Goal: Task Accomplishment & Management: Use online tool/utility

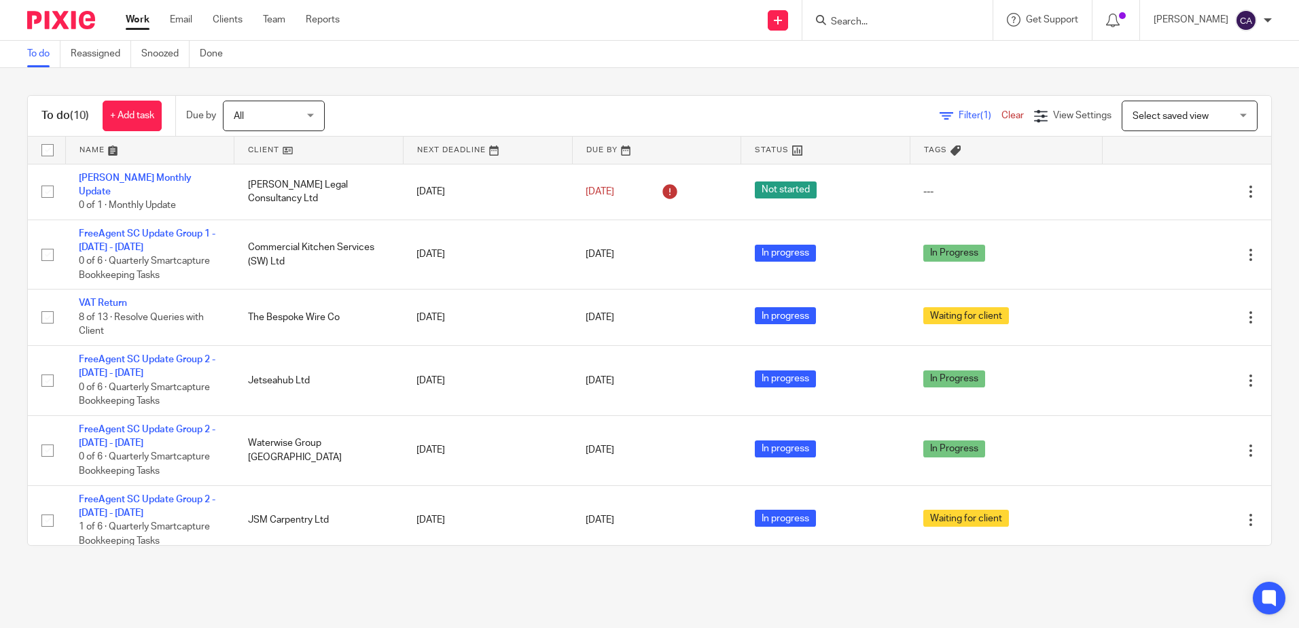
click at [95, 150] on link at bounding box center [150, 150] width 168 height 27
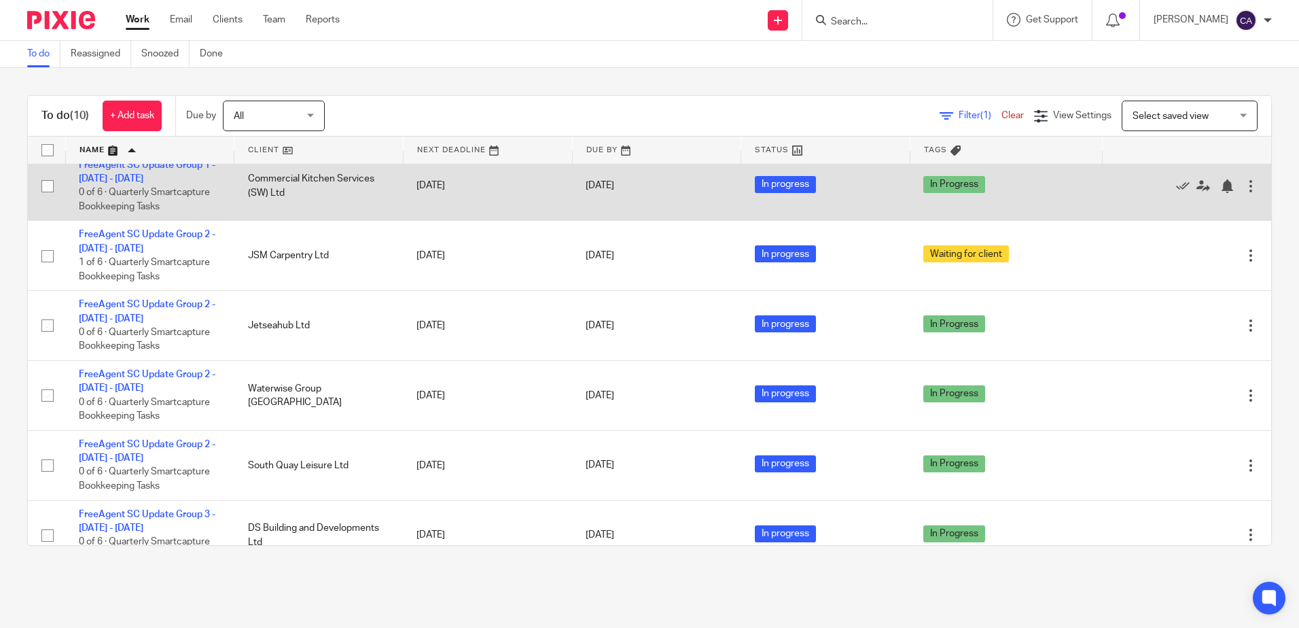
scroll to position [136, 0]
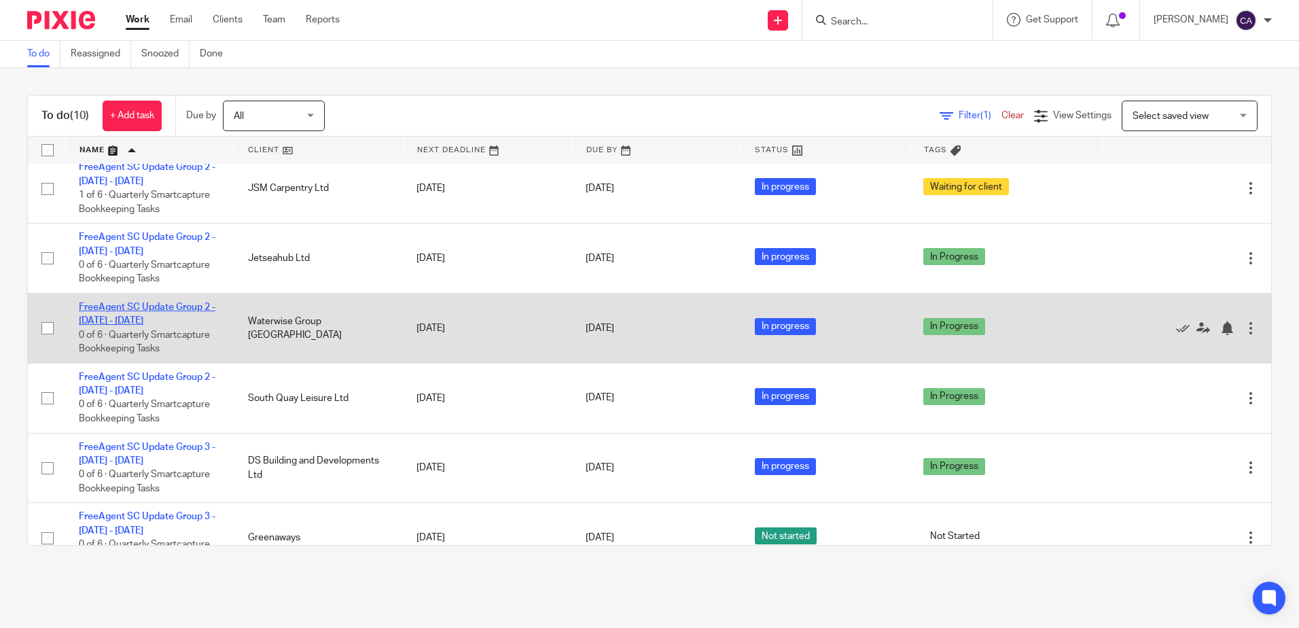
click at [190, 302] on link "FreeAgent SC Update Group 2 - [DATE] - [DATE]" at bounding box center [147, 313] width 137 height 23
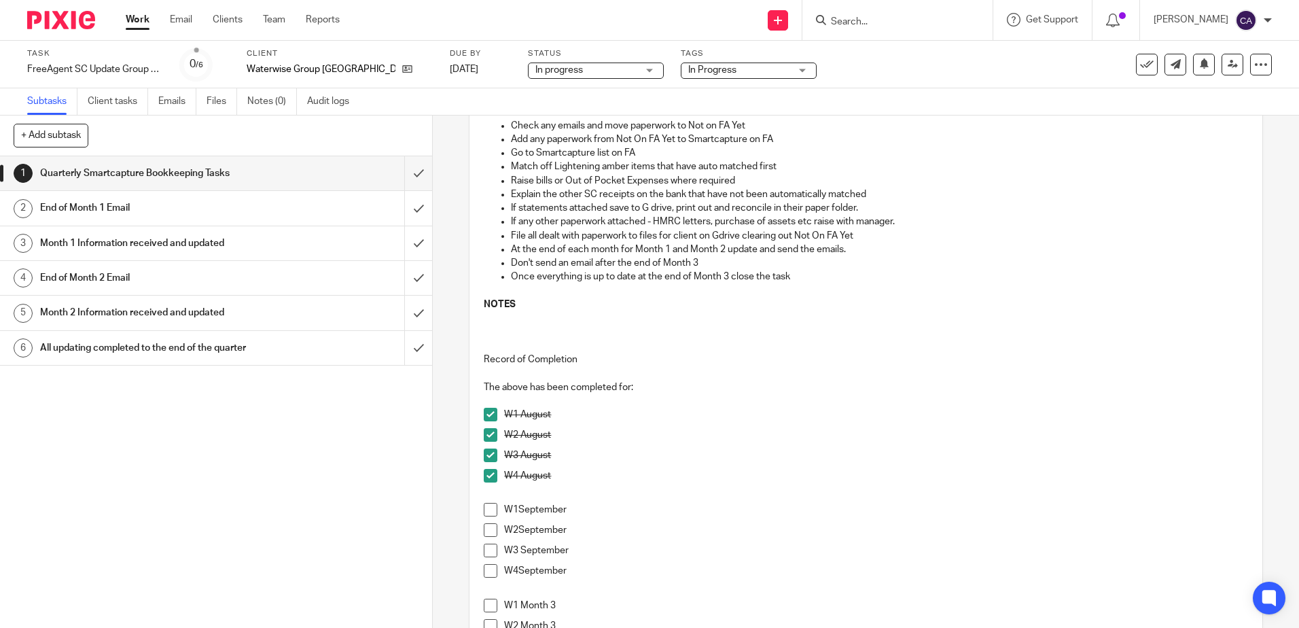
scroll to position [272, 0]
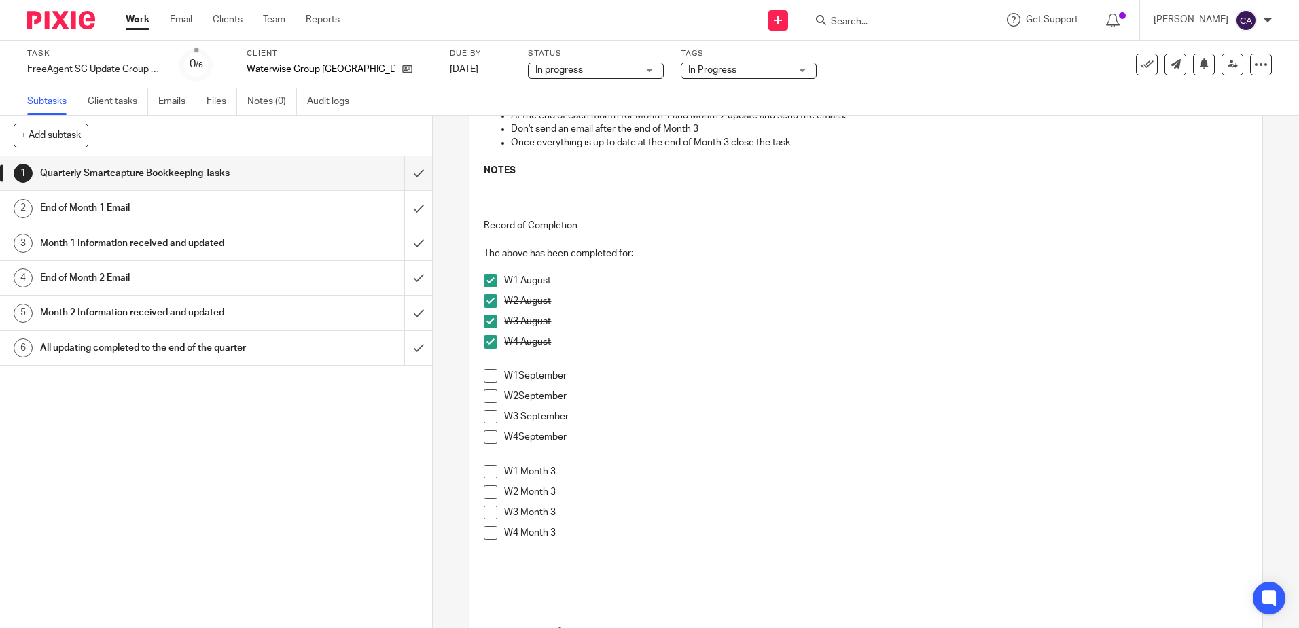
click at [484, 372] on span at bounding box center [491, 376] width 14 height 14
click at [484, 397] on span at bounding box center [491, 396] width 14 height 14
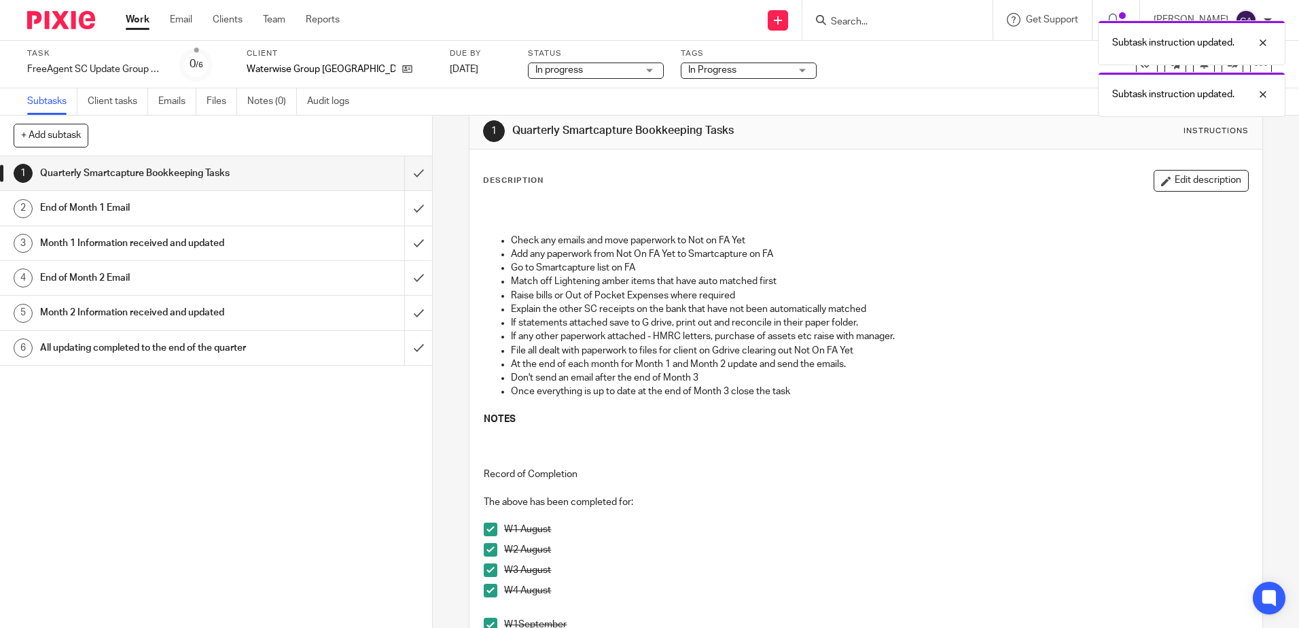
scroll to position [0, 0]
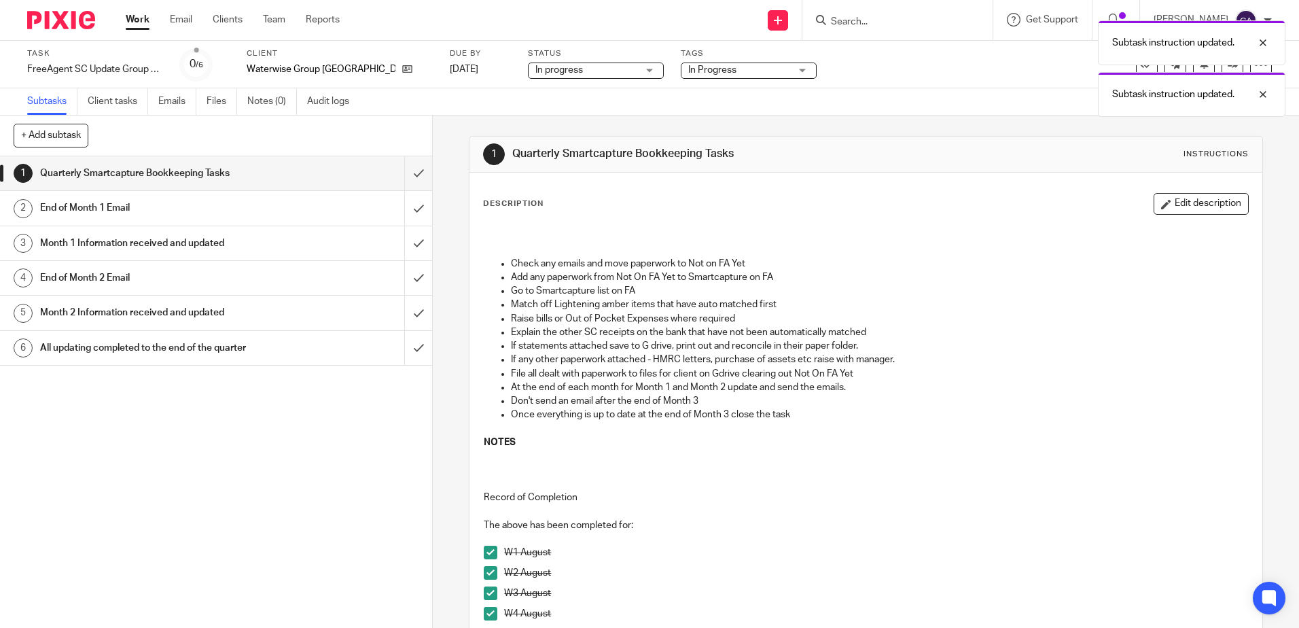
click at [116, 206] on h1 "End of Month 1 Email" at bounding box center [157, 208] width 234 height 20
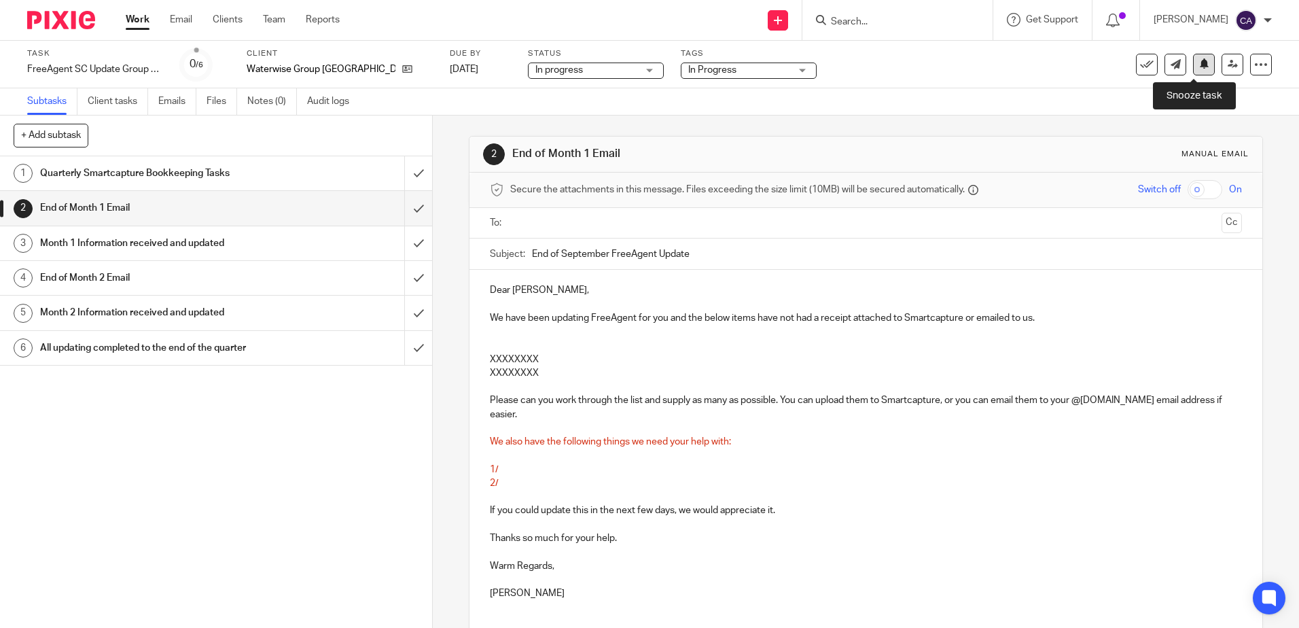
click at [1199, 61] on icon at bounding box center [1204, 63] width 10 height 10
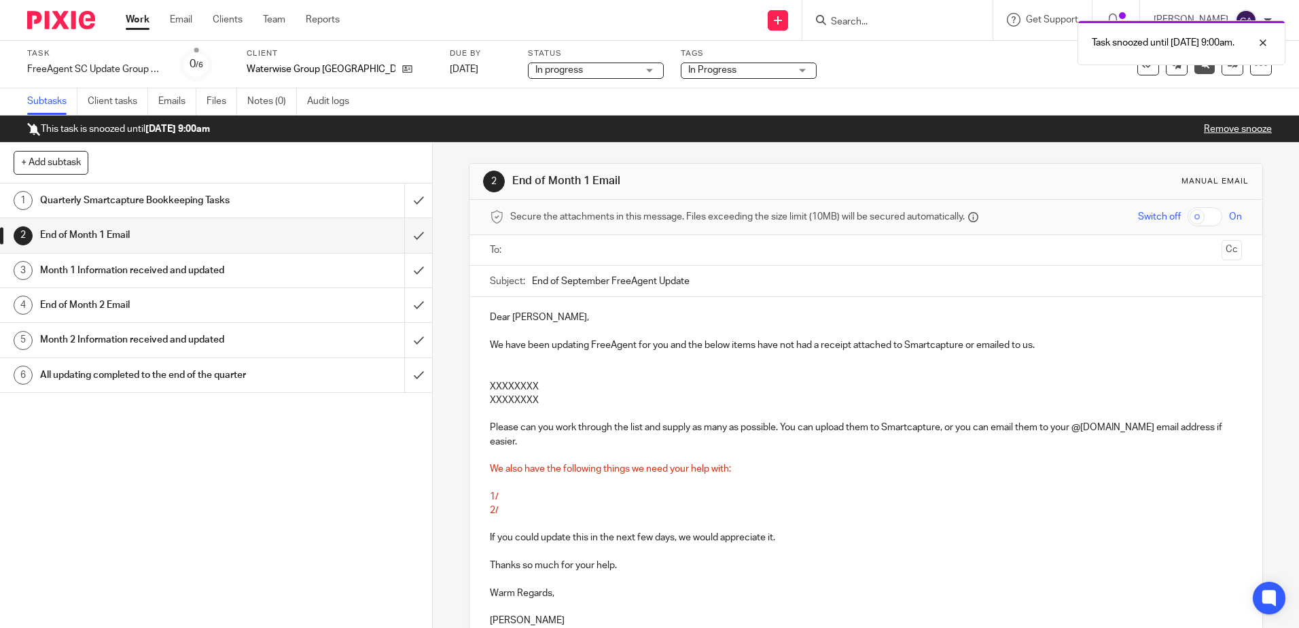
click at [138, 21] on link "Work" at bounding box center [138, 20] width 24 height 14
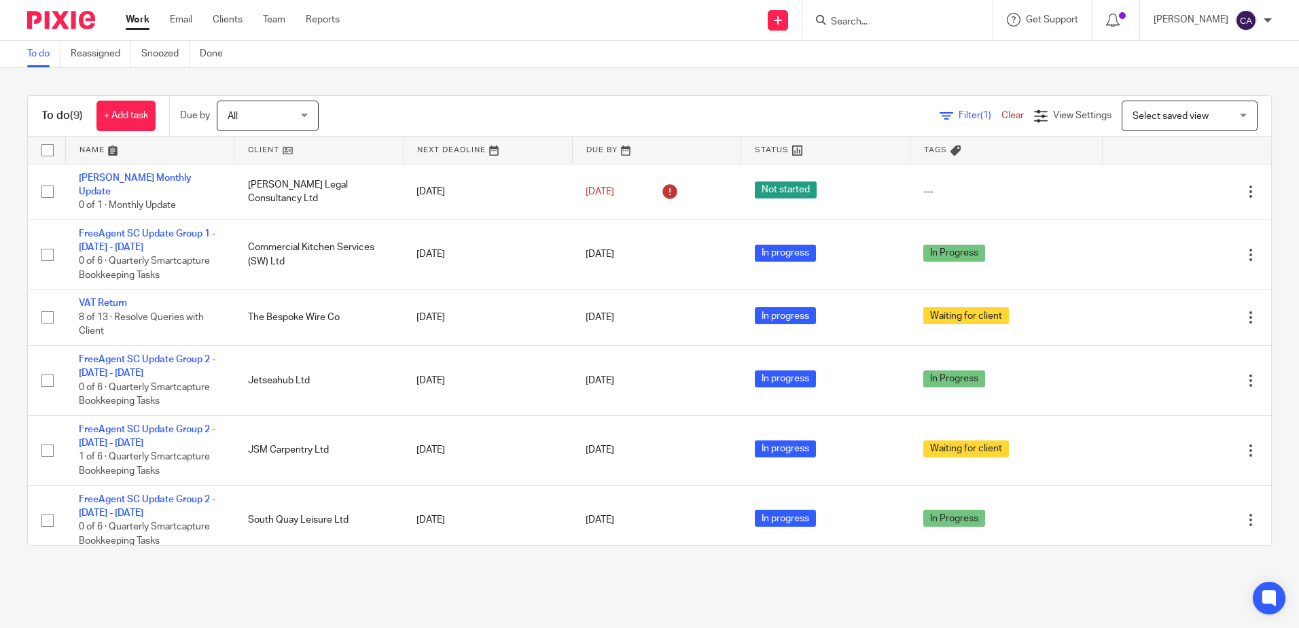
click at [88, 149] on link at bounding box center [150, 150] width 168 height 27
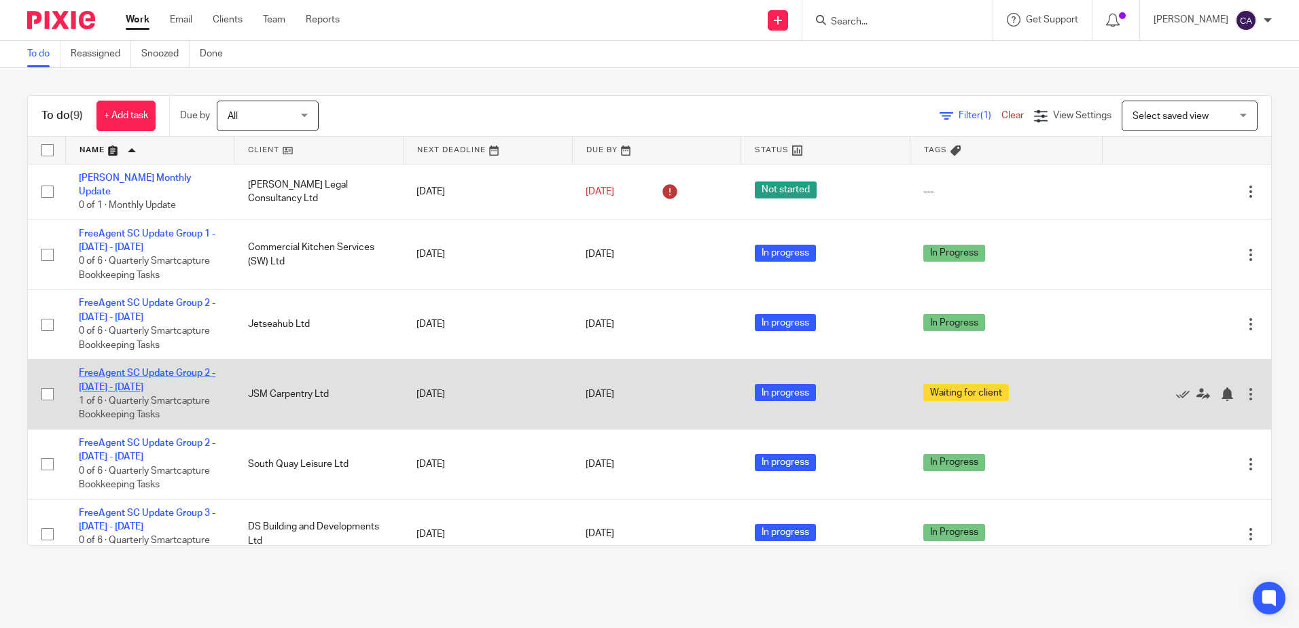
click at [138, 368] on link "FreeAgent SC Update Group 2 - [DATE] - [DATE]" at bounding box center [147, 379] width 137 height 23
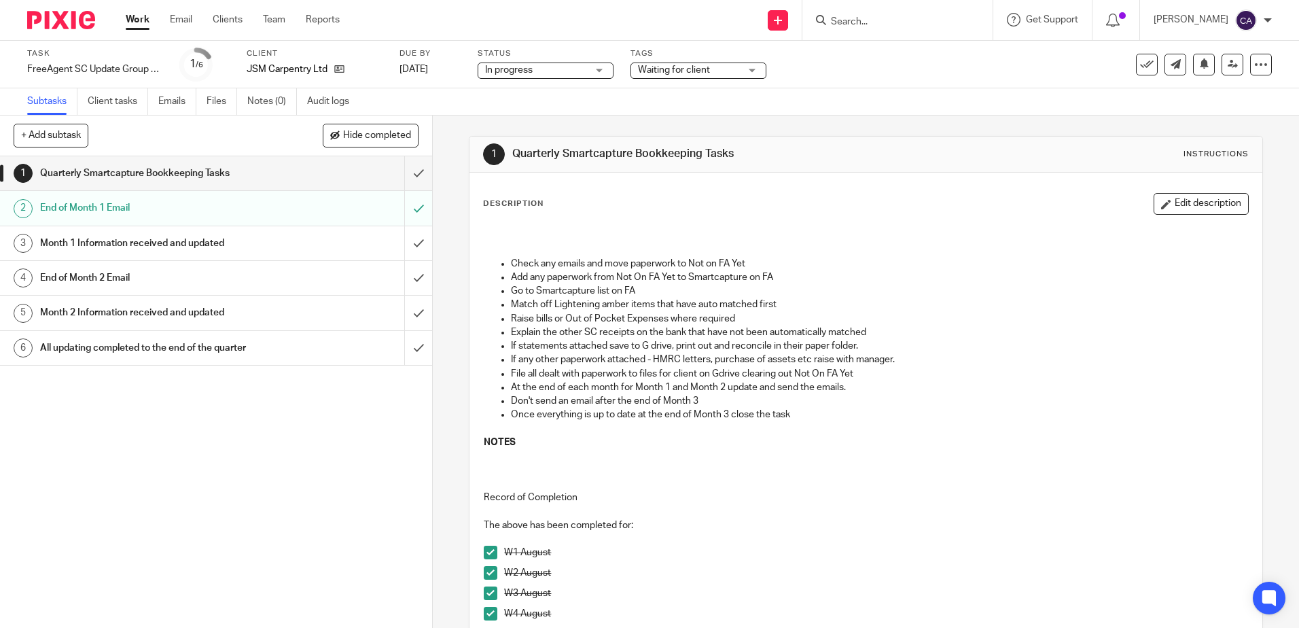
click at [109, 205] on h1 "End of Month 1 Email" at bounding box center [157, 208] width 234 height 20
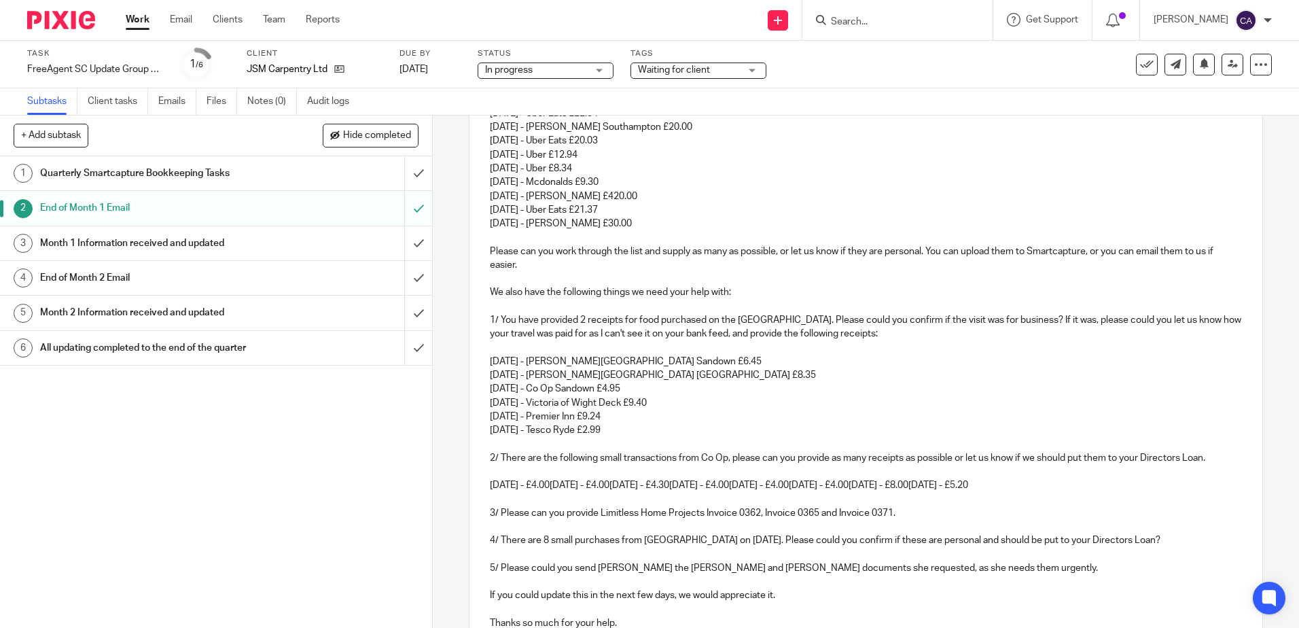
scroll to position [369, 0]
click at [107, 173] on h1 "Quarterly Smartcapture Bookkeeping Tasks" at bounding box center [157, 173] width 234 height 20
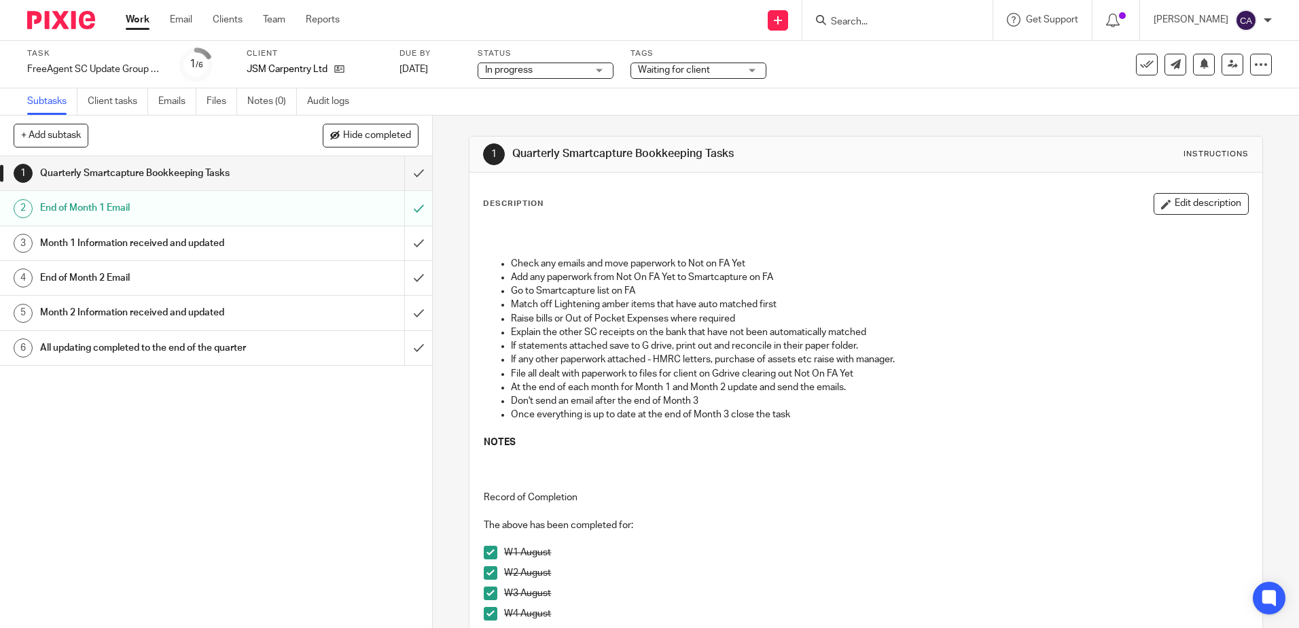
click at [125, 207] on h1 "End of Month 1 Email" at bounding box center [157, 208] width 234 height 20
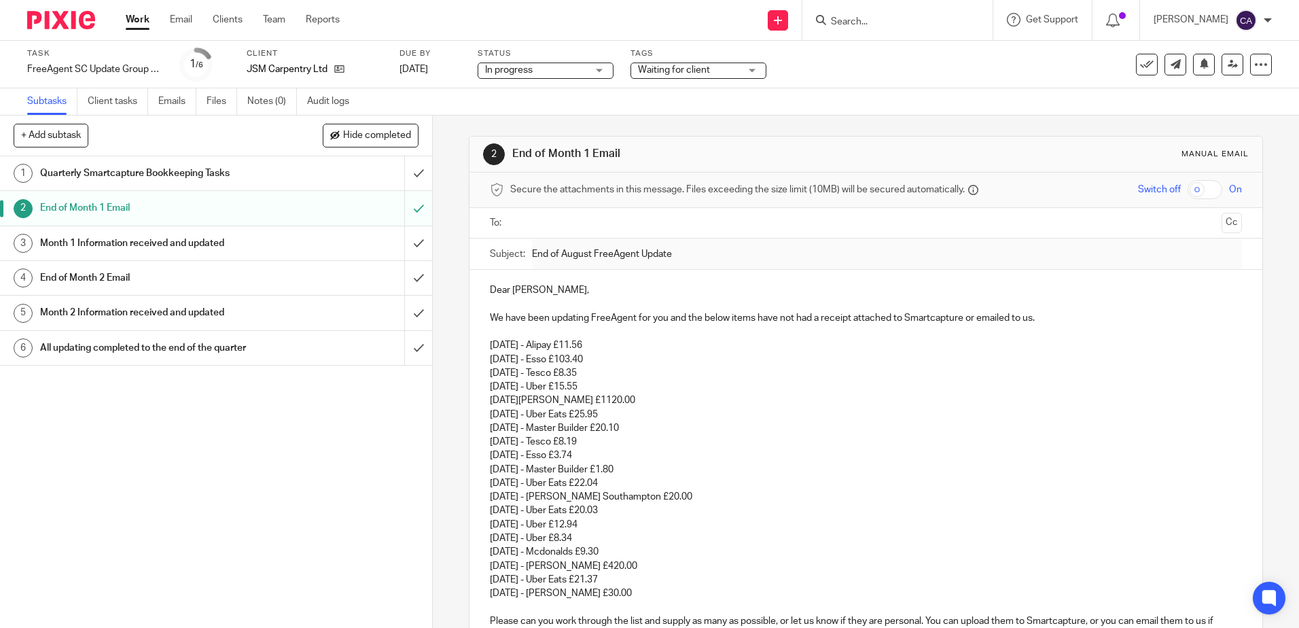
click at [109, 176] on h1 "Quarterly Smartcapture Bookkeeping Tasks" at bounding box center [157, 173] width 234 height 20
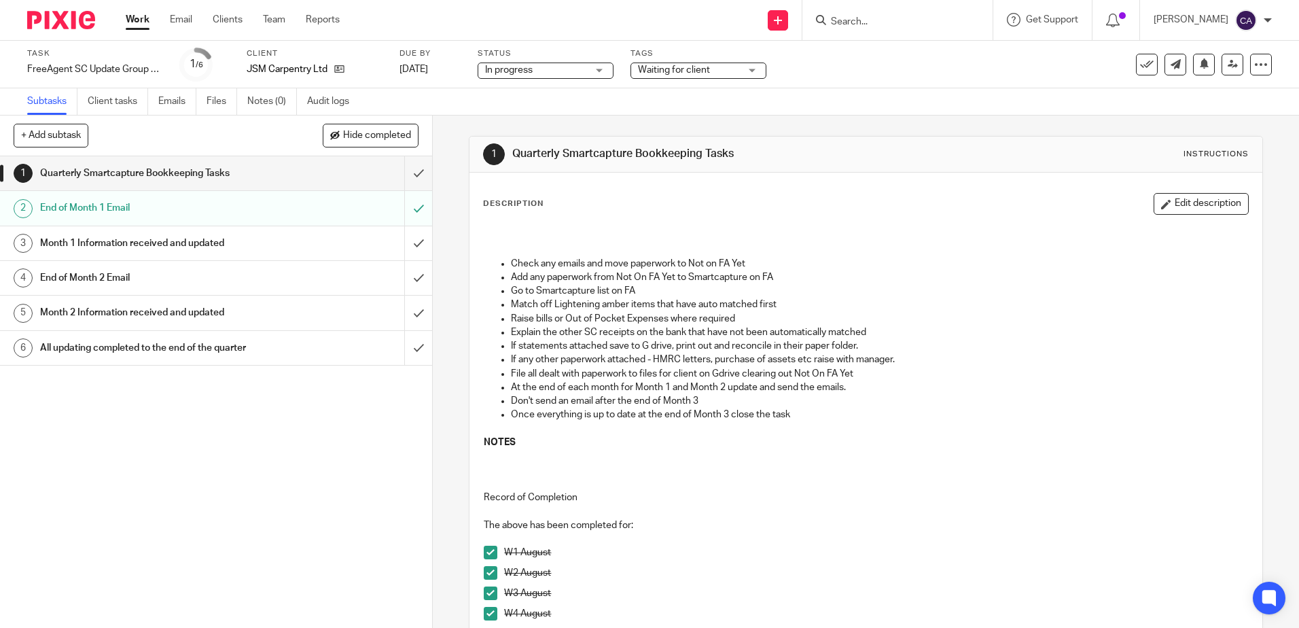
click at [581, 334] on p "Explain the other SC receipts on the bank that have not been automatically matc…" at bounding box center [879, 332] width 737 height 14
click at [1199, 63] on icon at bounding box center [1204, 63] width 10 height 10
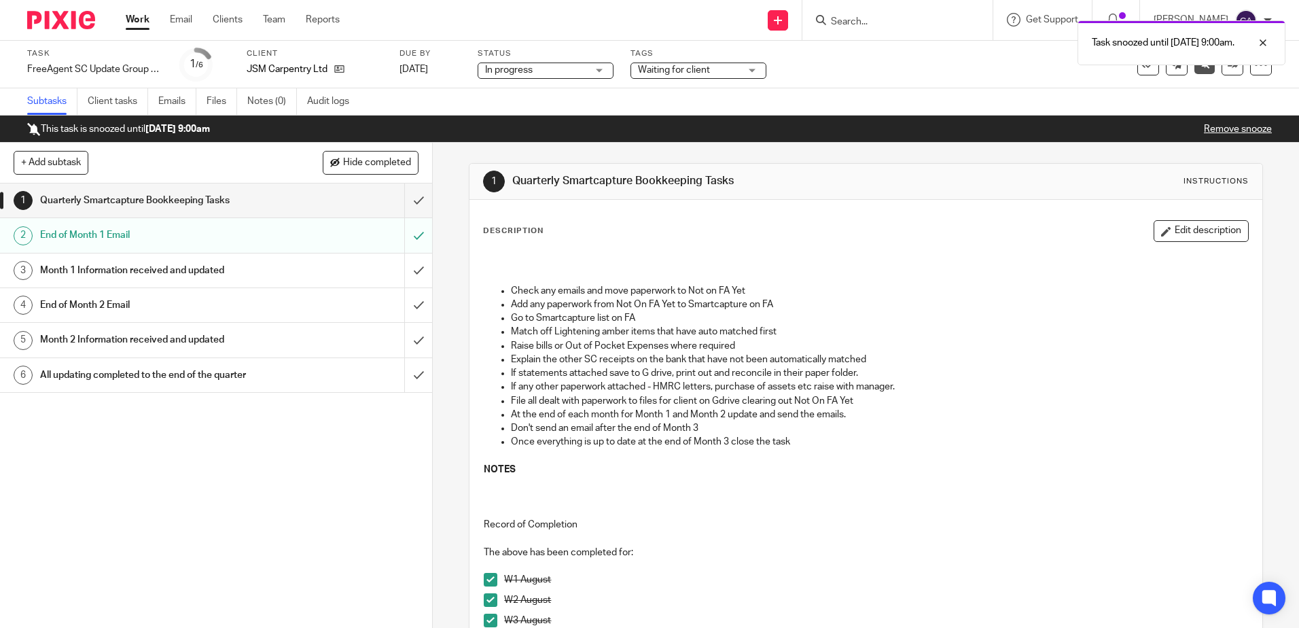
click at [131, 22] on link "Work" at bounding box center [138, 20] width 24 height 14
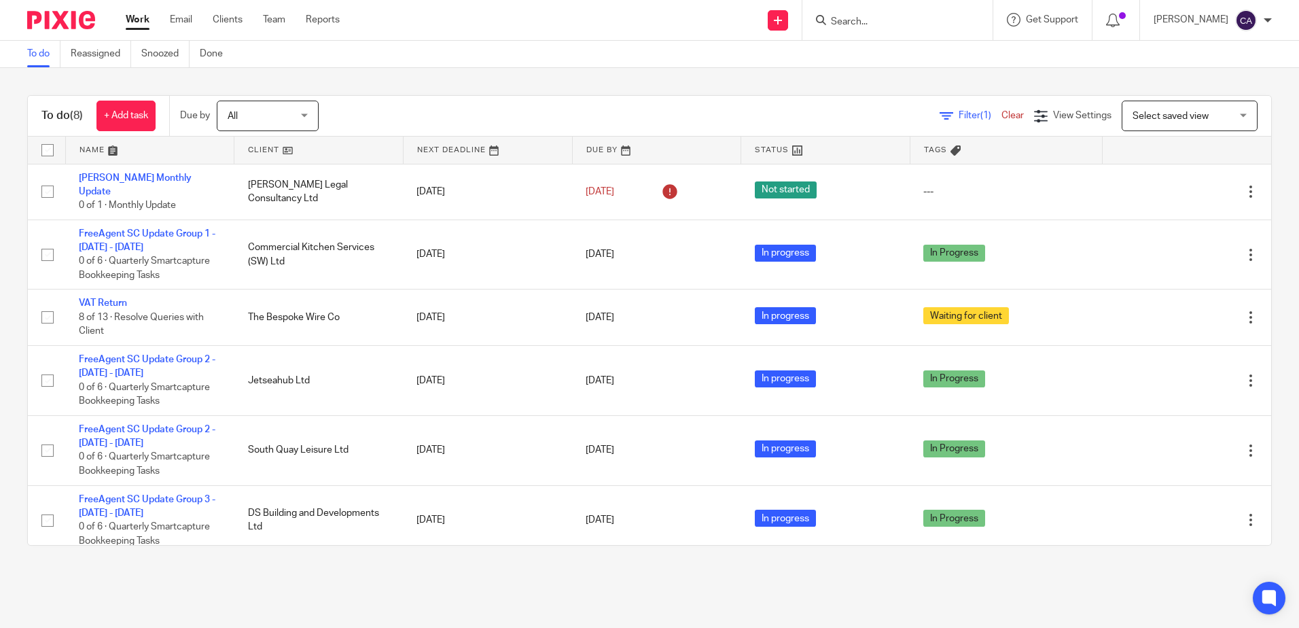
click at [95, 147] on link at bounding box center [150, 150] width 168 height 27
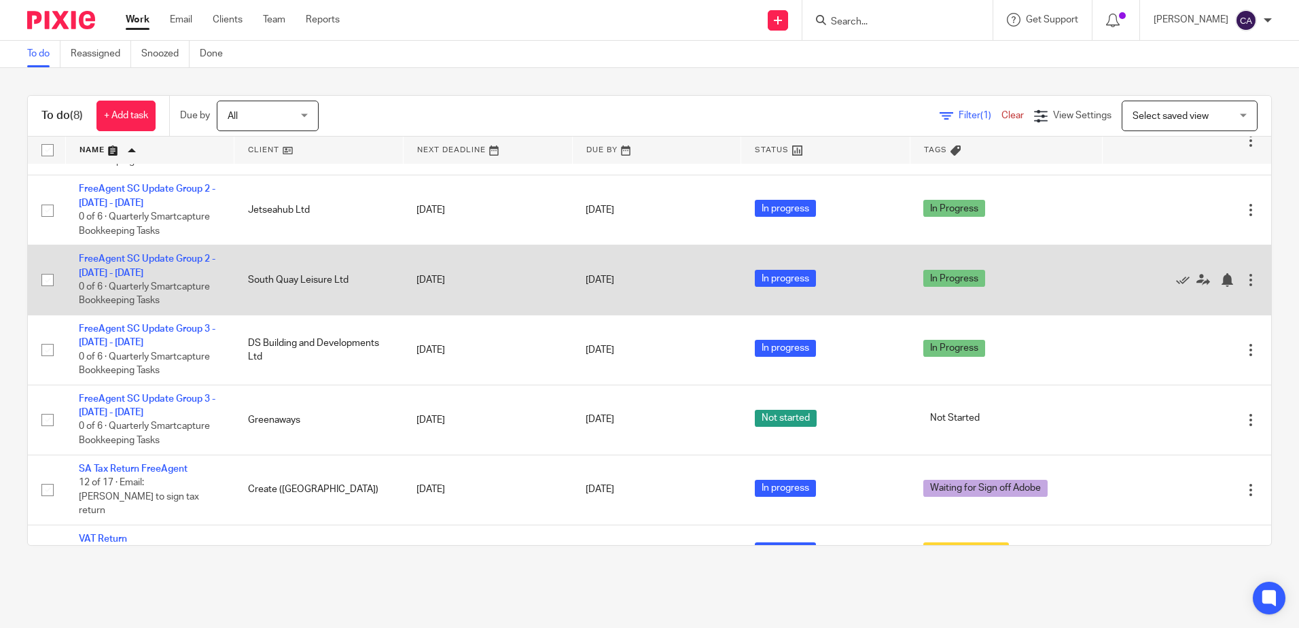
scroll to position [128, 0]
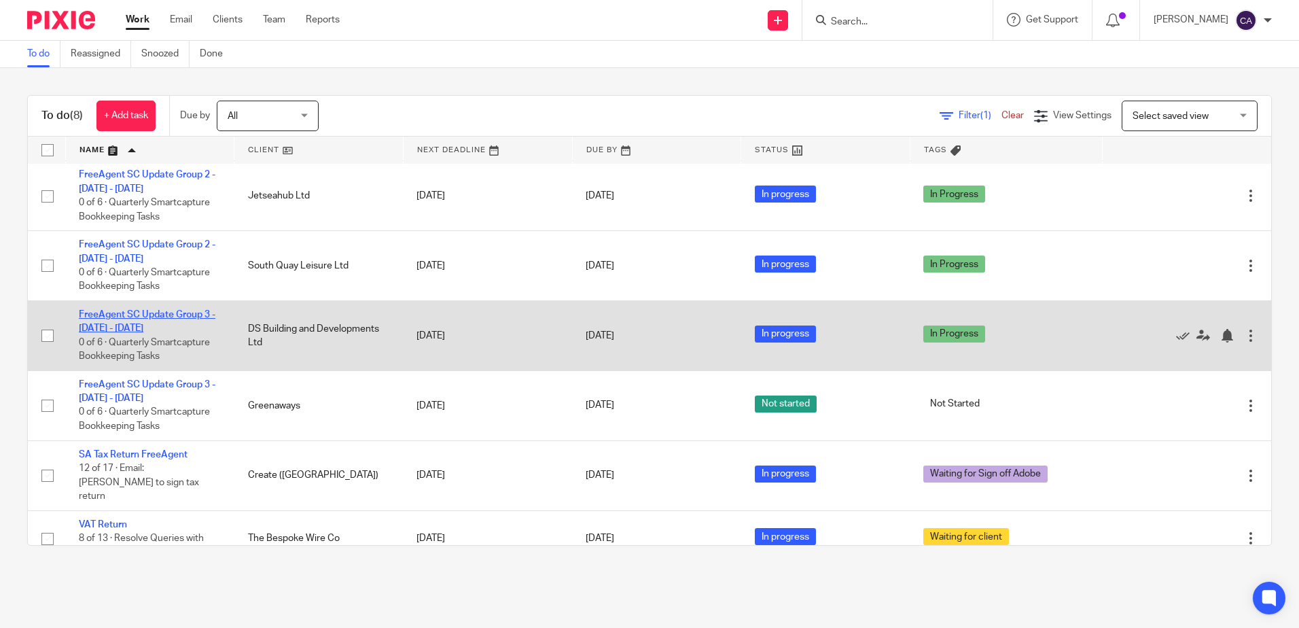
click at [148, 310] on link "FreeAgent SC Update Group 3 - [DATE] - [DATE]" at bounding box center [147, 321] width 137 height 23
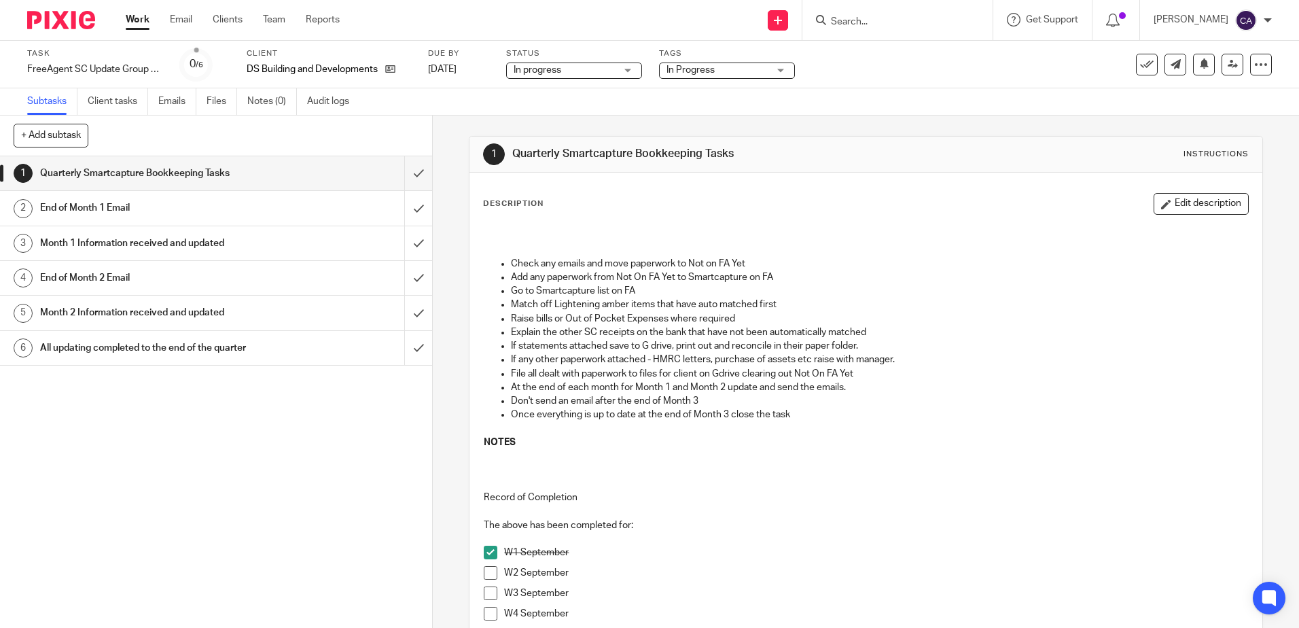
click at [492, 571] on span at bounding box center [491, 573] width 14 height 14
click at [1199, 65] on icon at bounding box center [1204, 63] width 10 height 10
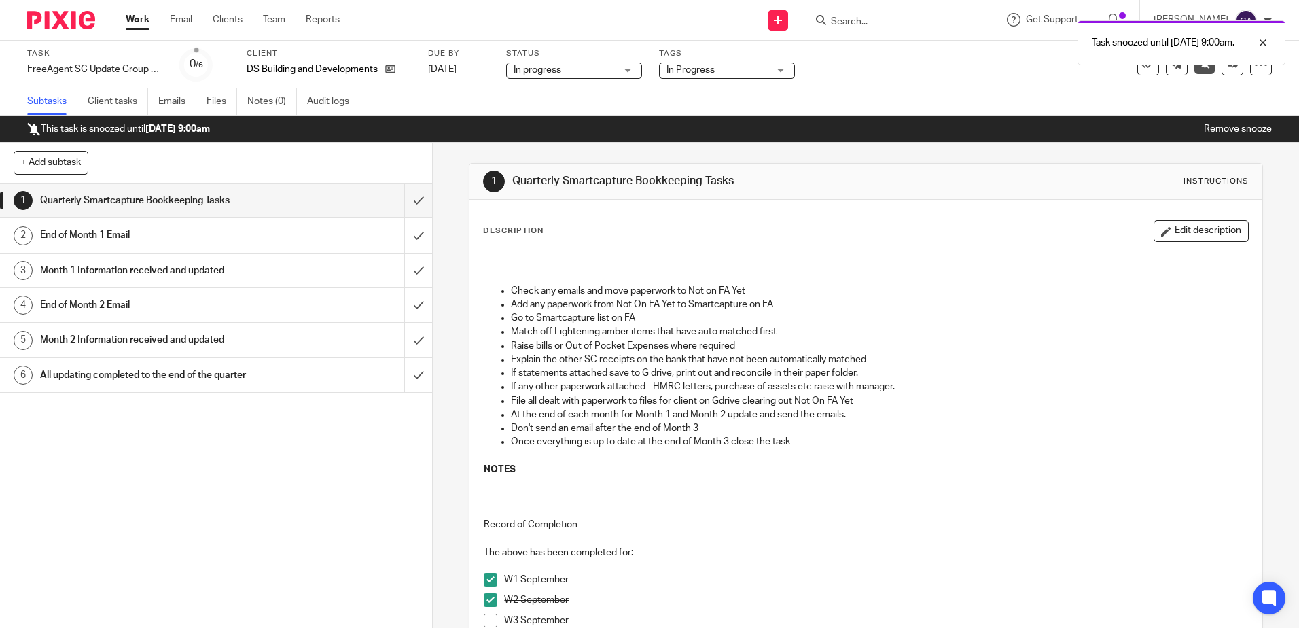
click at [149, 22] on link "Work" at bounding box center [138, 20] width 24 height 14
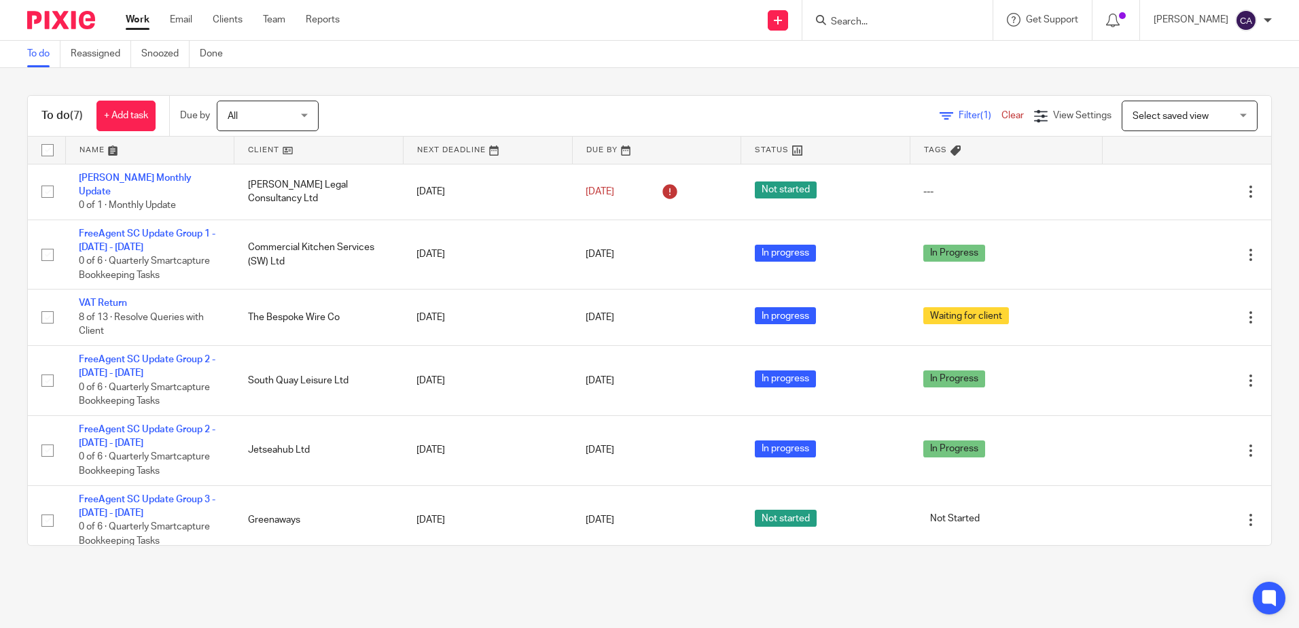
click at [99, 152] on link at bounding box center [150, 150] width 168 height 27
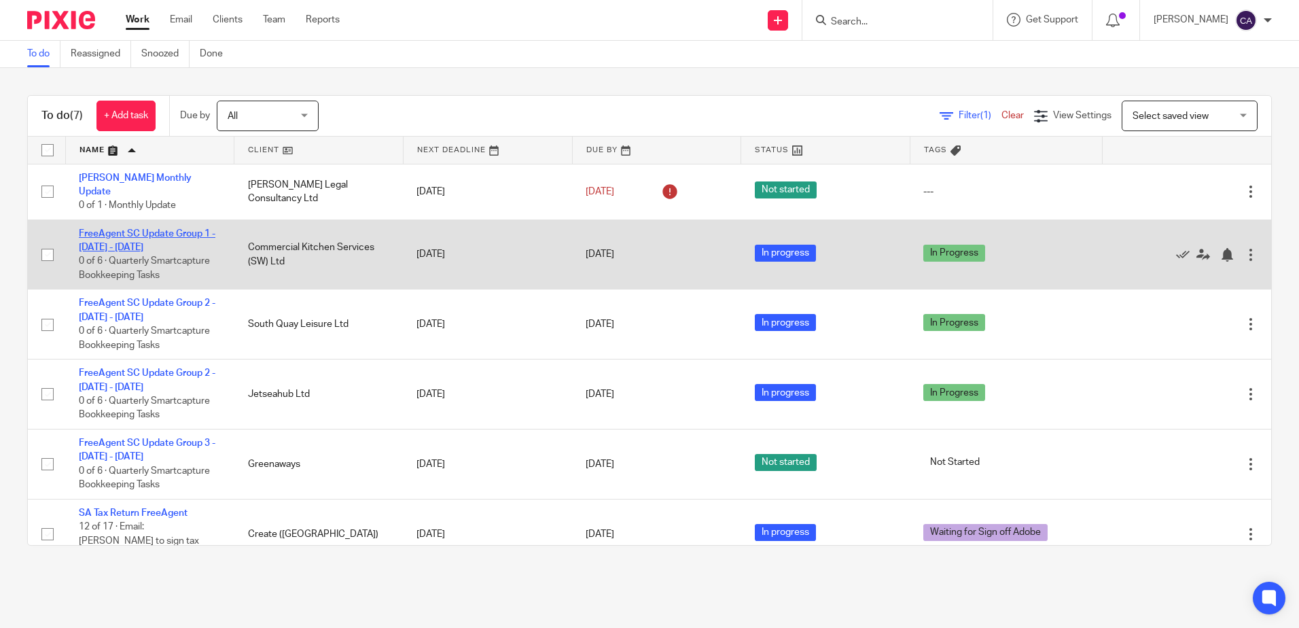
click at [147, 240] on link "FreeAgent SC Update Group 1 - [DATE] - [DATE]" at bounding box center [147, 240] width 137 height 23
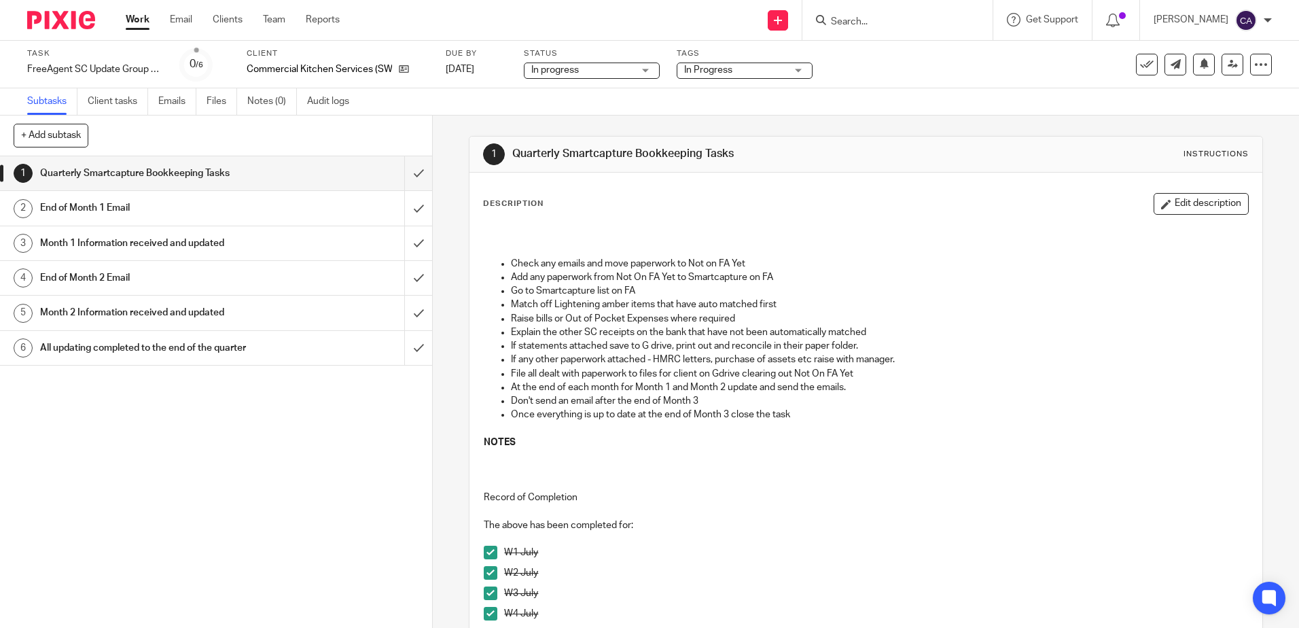
click at [662, 322] on p "Raise bills or Out of Pocket Expenses where required" at bounding box center [879, 319] width 737 height 14
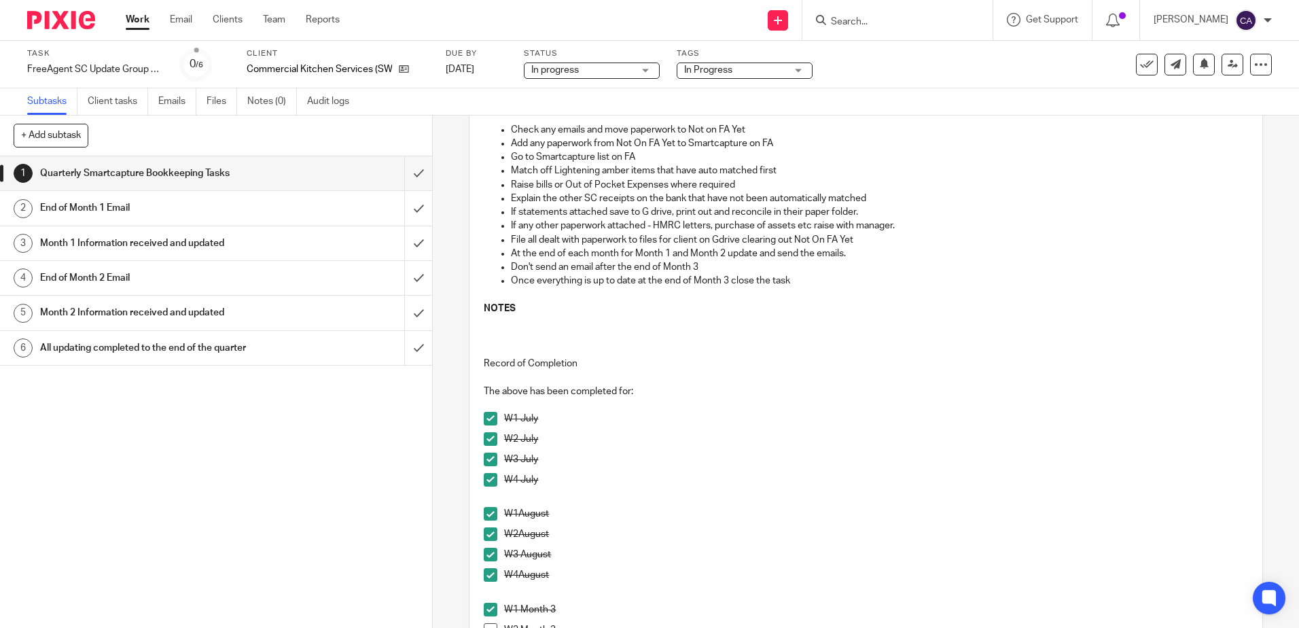
scroll to position [340, 0]
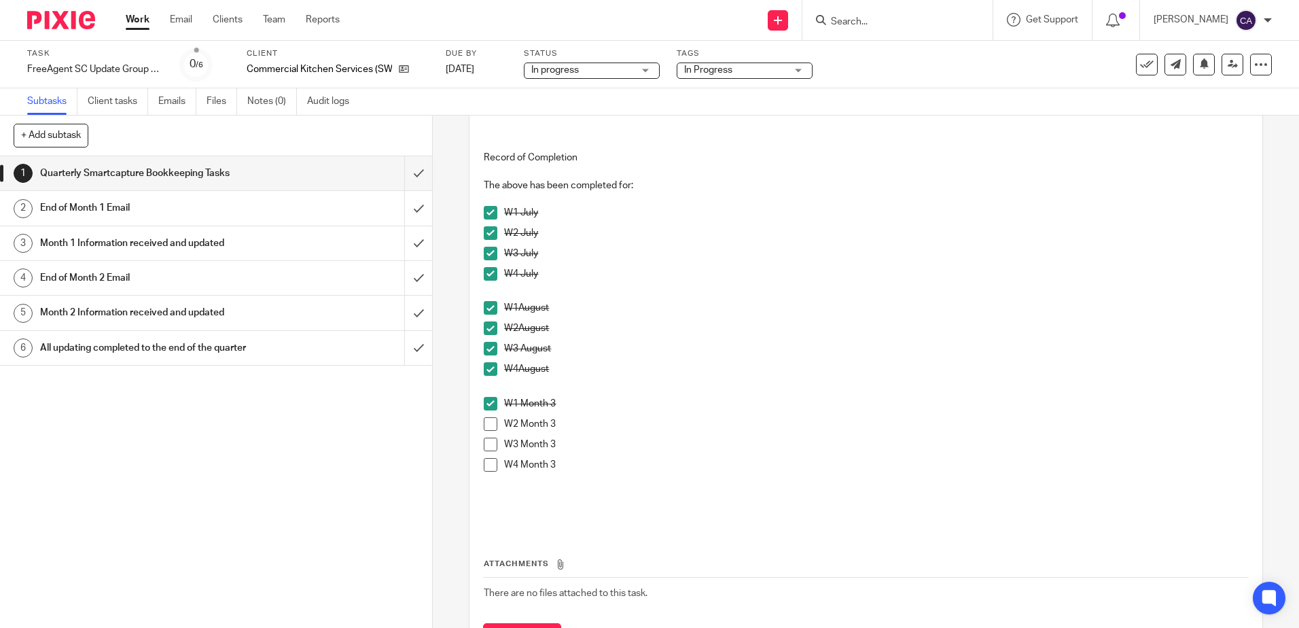
click at [491, 422] on span at bounding box center [491, 424] width 14 height 14
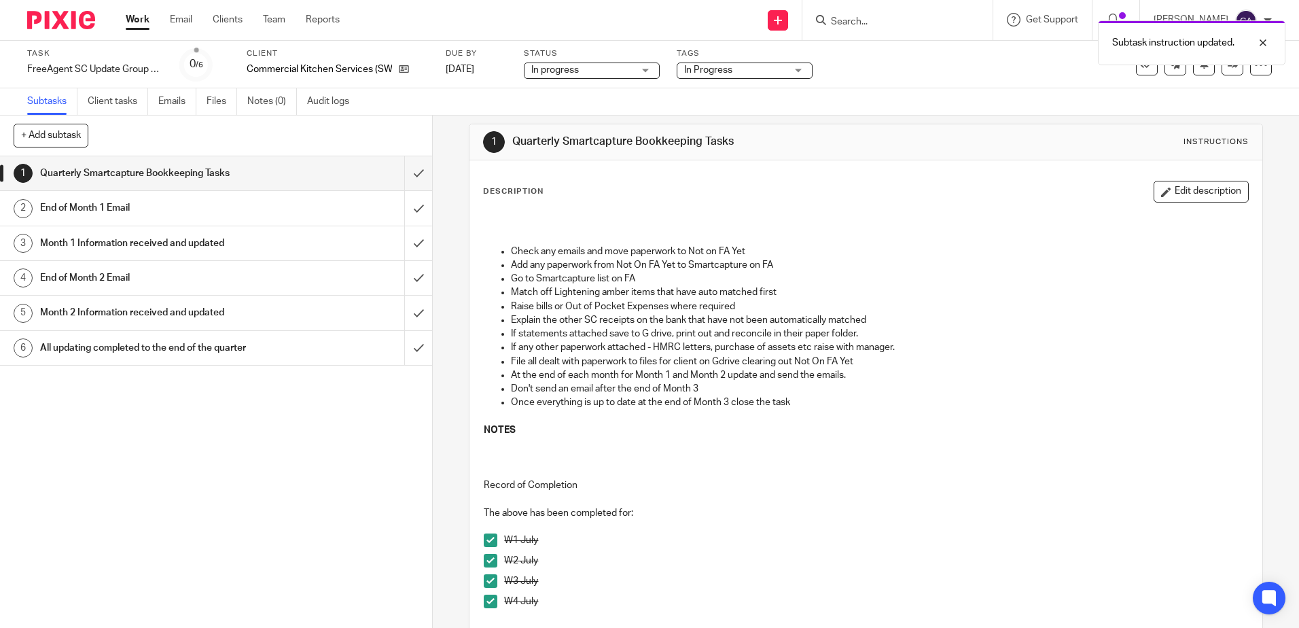
scroll to position [0, 0]
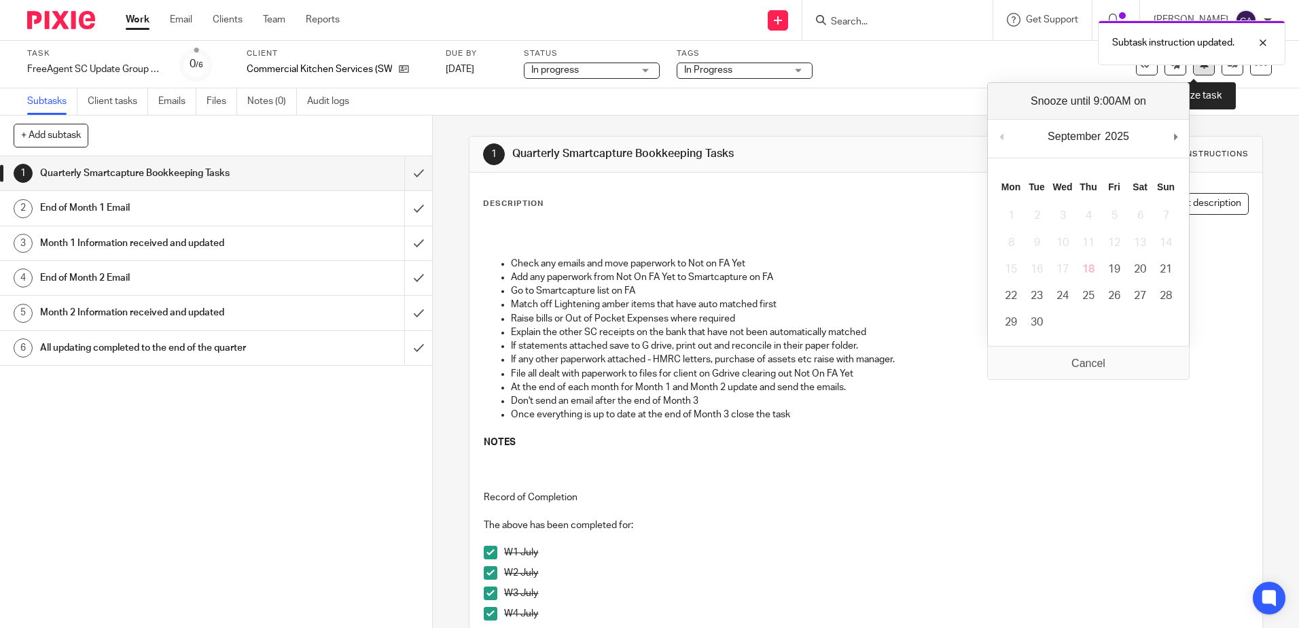
click at [1199, 68] on icon at bounding box center [1204, 63] width 10 height 10
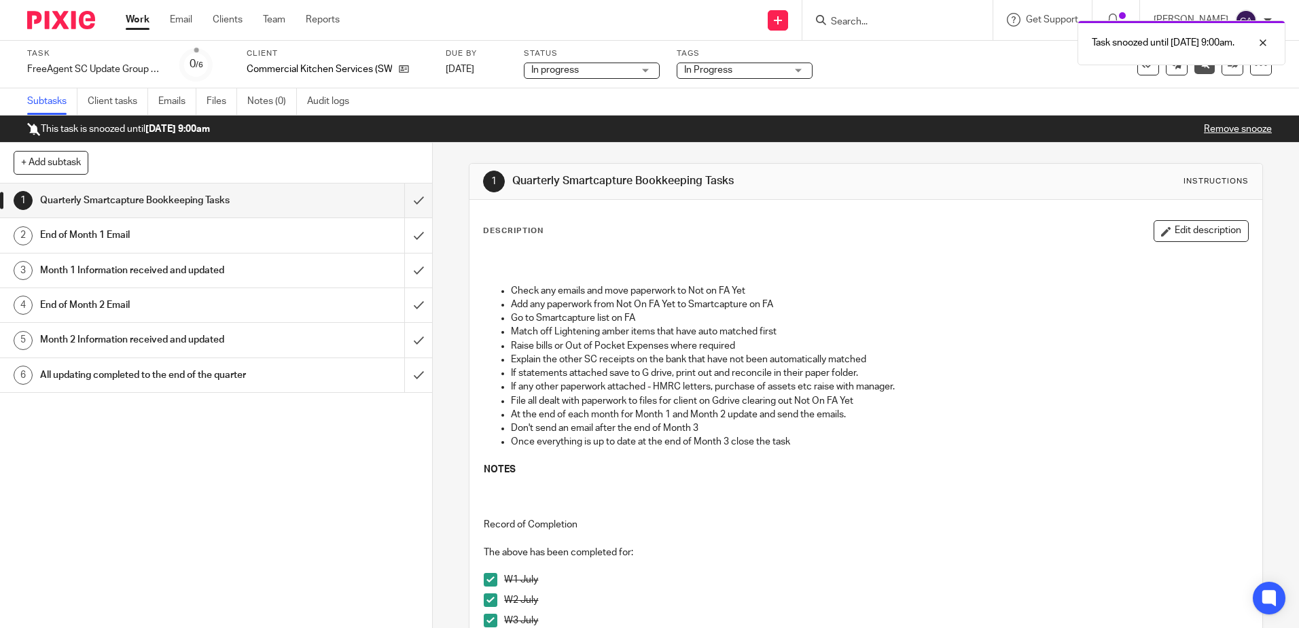
click at [137, 24] on link "Work" at bounding box center [138, 20] width 24 height 14
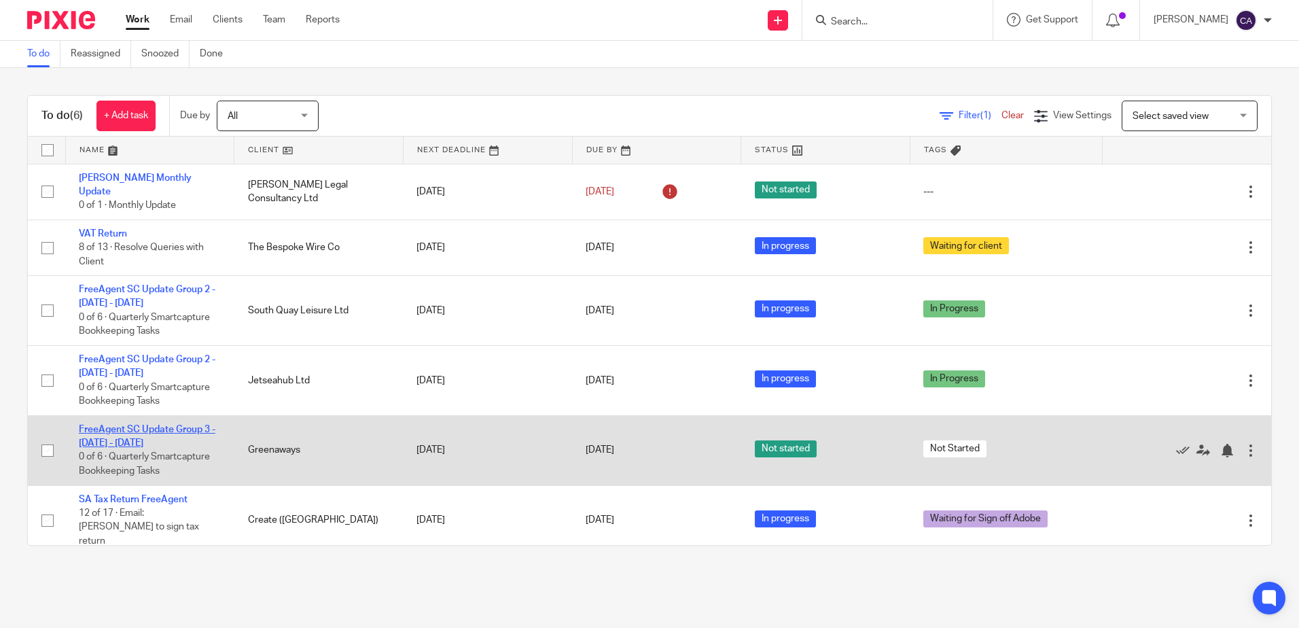
click at [147, 425] on link "FreeAgent SC Update Group 3 - [DATE] - [DATE]" at bounding box center [147, 436] width 137 height 23
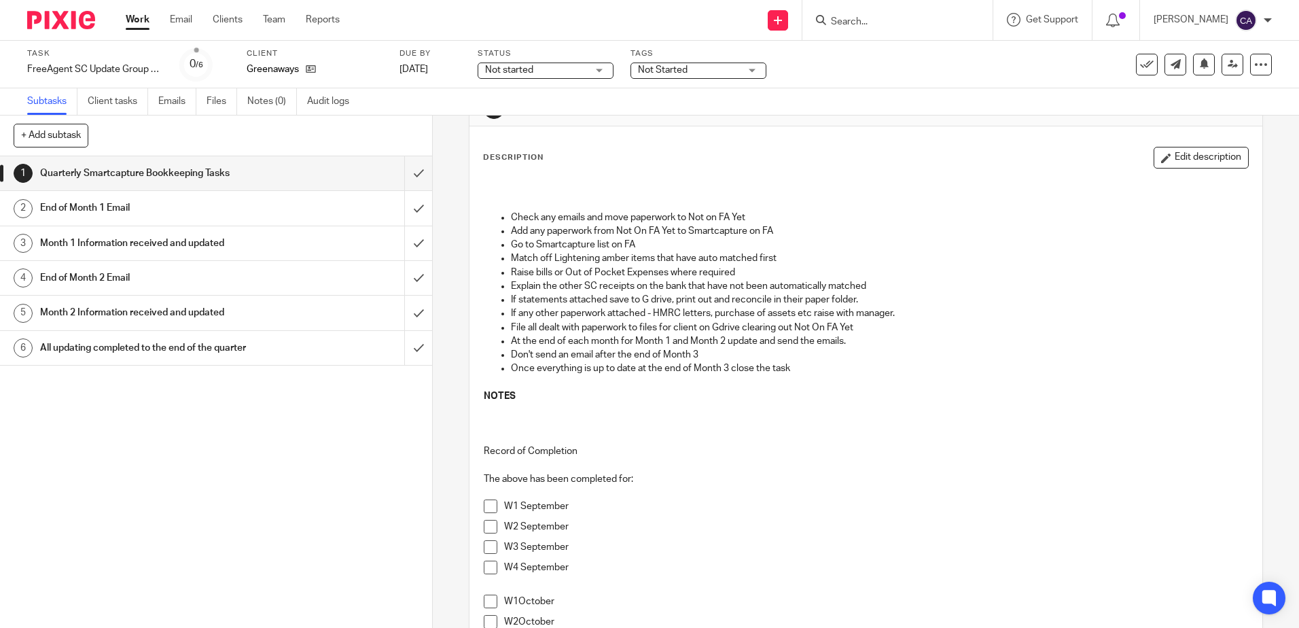
scroll to position [136, 0]
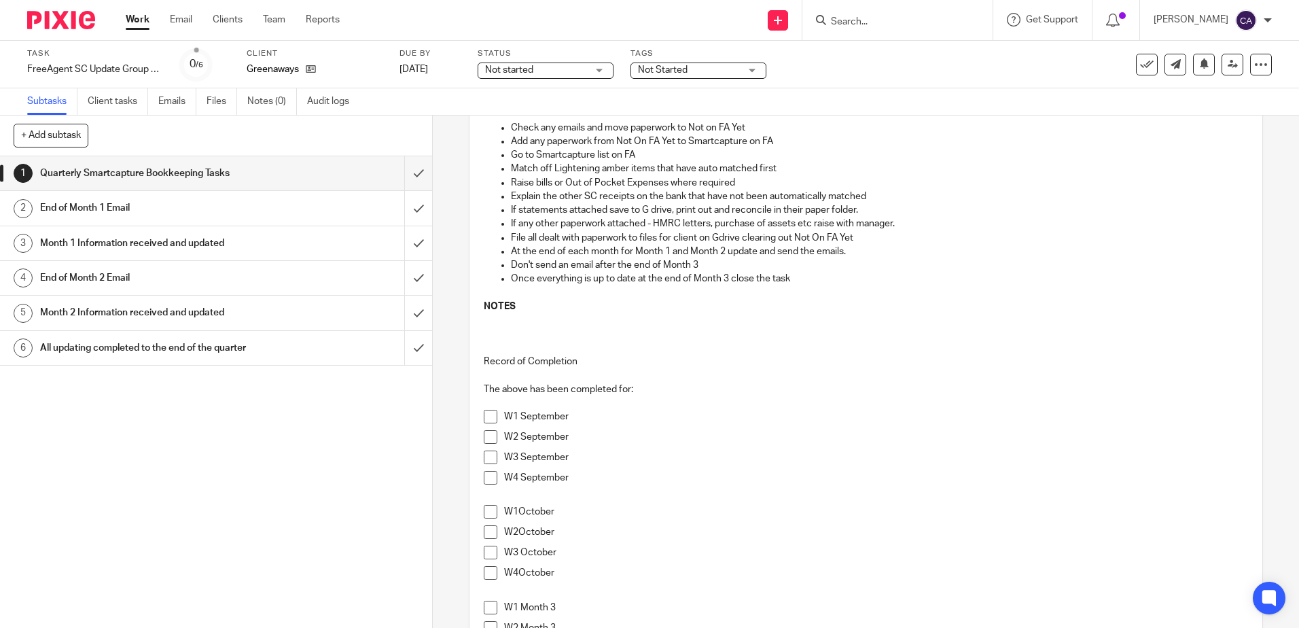
click at [484, 422] on span at bounding box center [491, 417] width 14 height 14
click at [489, 440] on span at bounding box center [491, 437] width 14 height 14
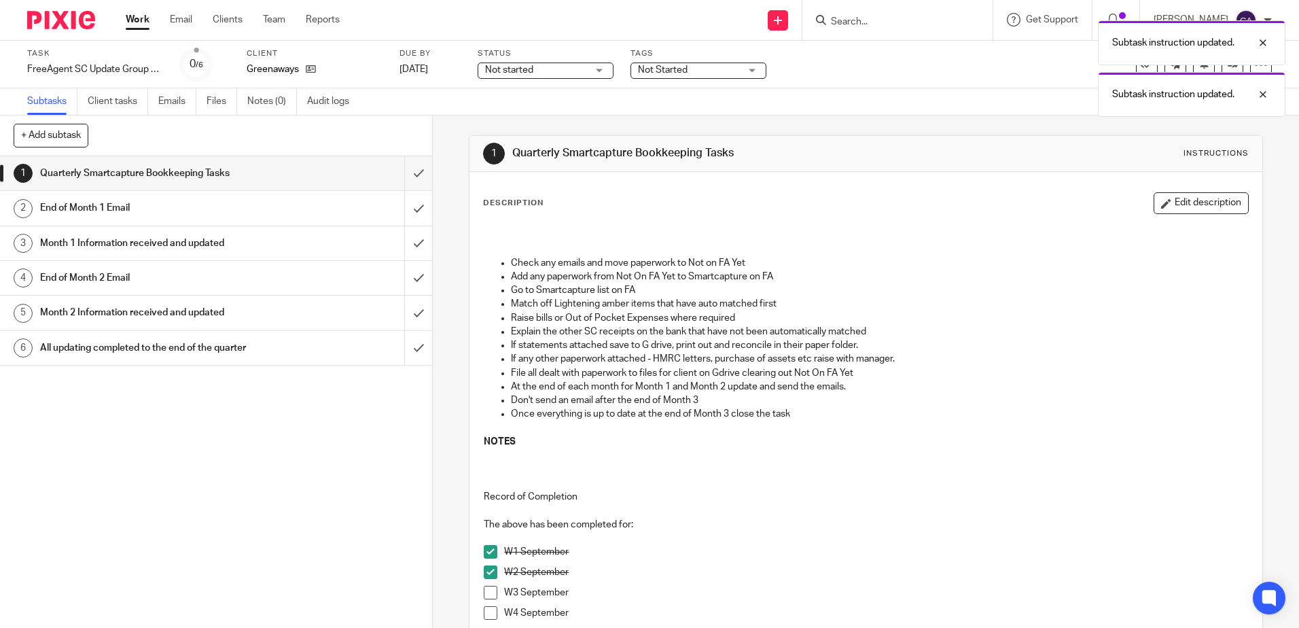
scroll to position [0, 0]
click at [544, 69] on span "Not started" at bounding box center [536, 70] width 102 height 14
click at [546, 116] on li "In progress" at bounding box center [545, 120] width 135 height 28
click at [770, 252] on p at bounding box center [866, 243] width 764 height 28
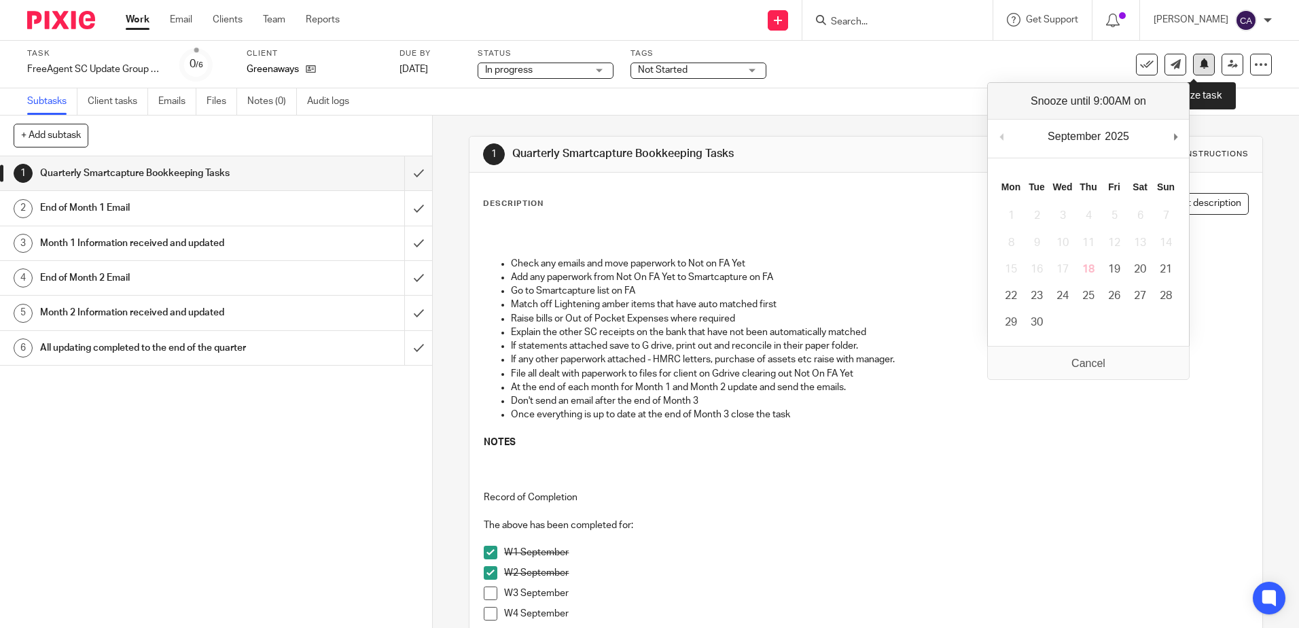
click at [1199, 69] on icon at bounding box center [1204, 63] width 10 height 10
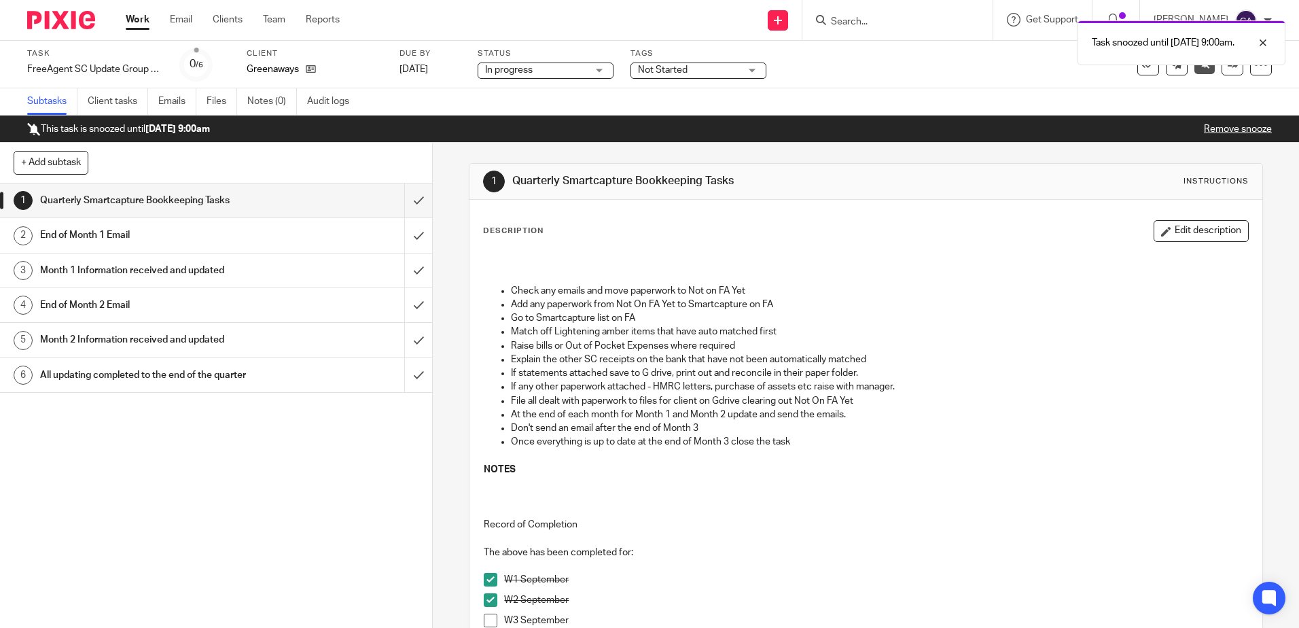
click at [138, 24] on link "Work" at bounding box center [138, 20] width 24 height 14
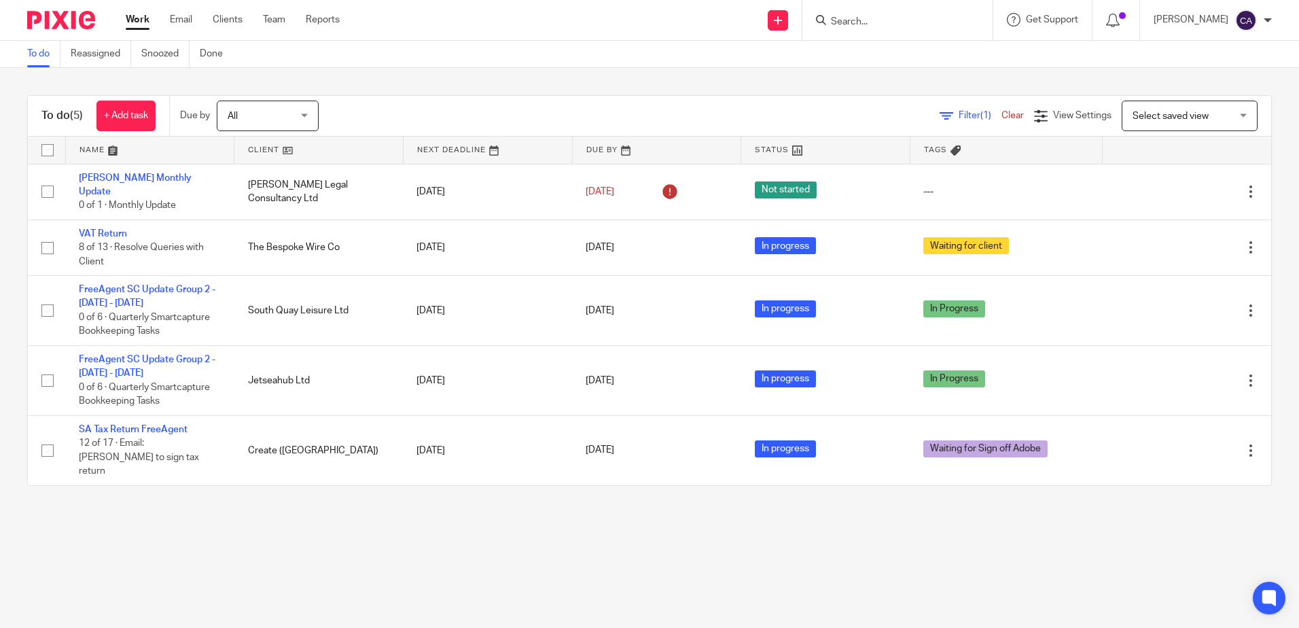
click at [904, 25] on input "Search" at bounding box center [891, 22] width 122 height 12
click at [585, 108] on div "Filter (1) Clear View Settings View Settings (1) Filters Clear Save Manage save…" at bounding box center [806, 116] width 929 height 31
